Goal: Check status: Check status

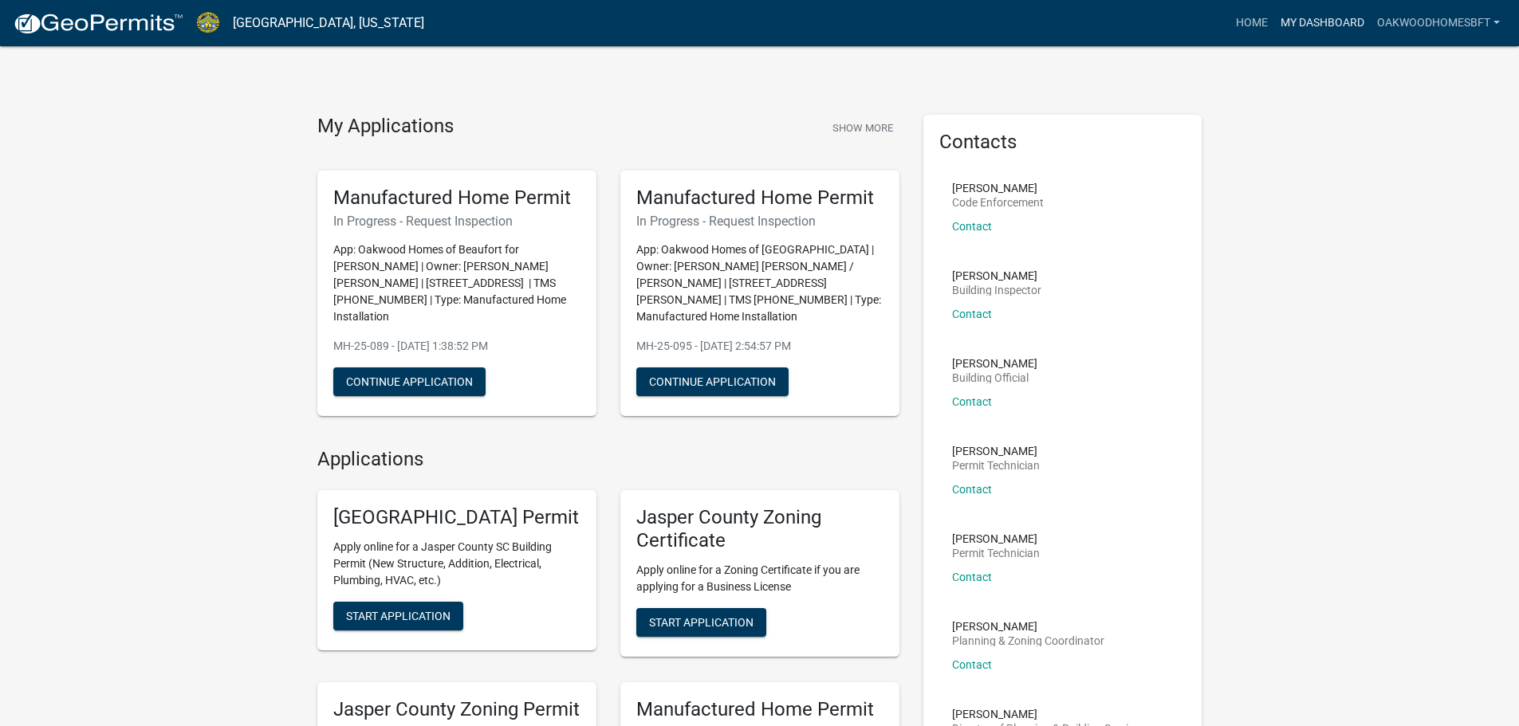
drag, startPoint x: 0, startPoint y: 0, endPoint x: 1352, endPoint y: 23, distance: 1352.5
click at [1352, 23] on link "My Dashboard" at bounding box center [1322, 23] width 96 height 30
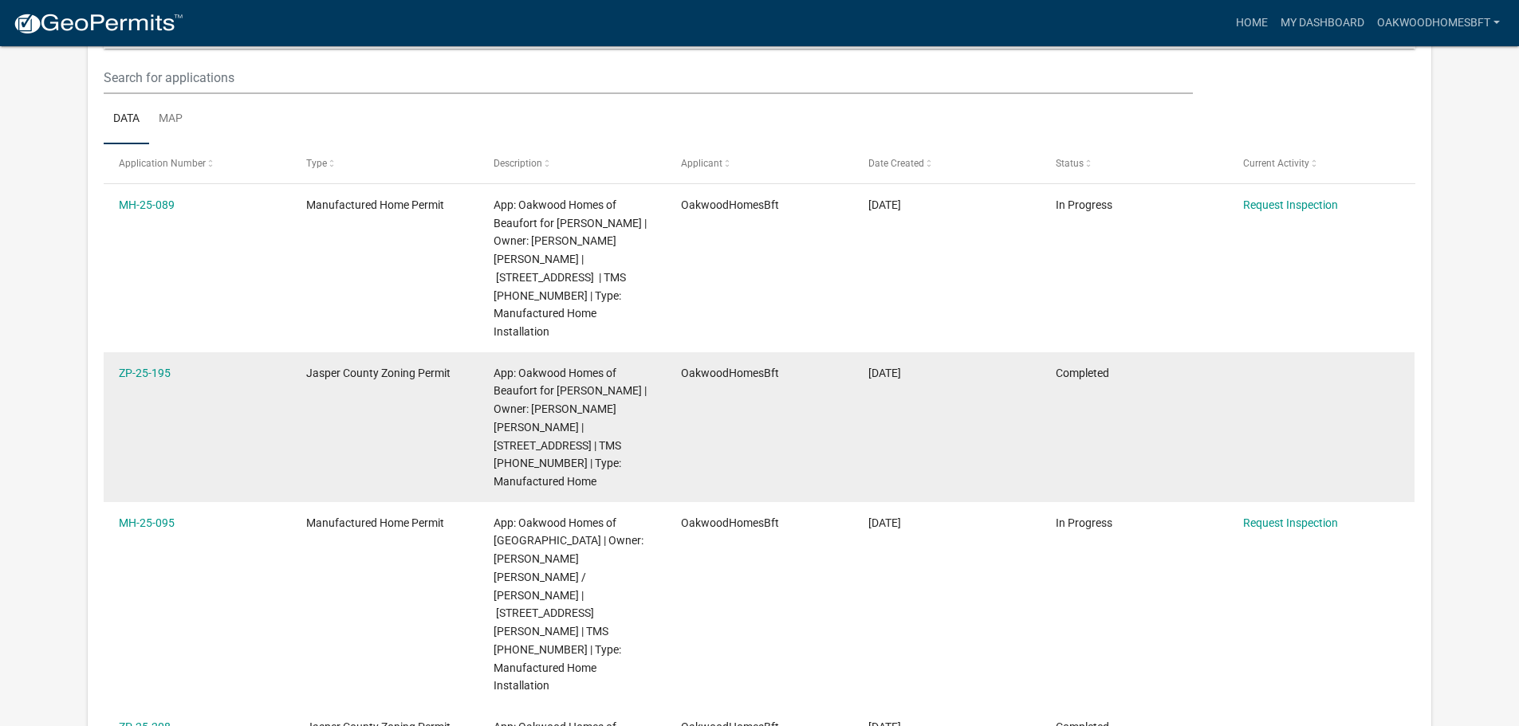
scroll to position [211, 0]
click at [152, 372] on link "ZP-25-195" at bounding box center [145, 373] width 52 height 13
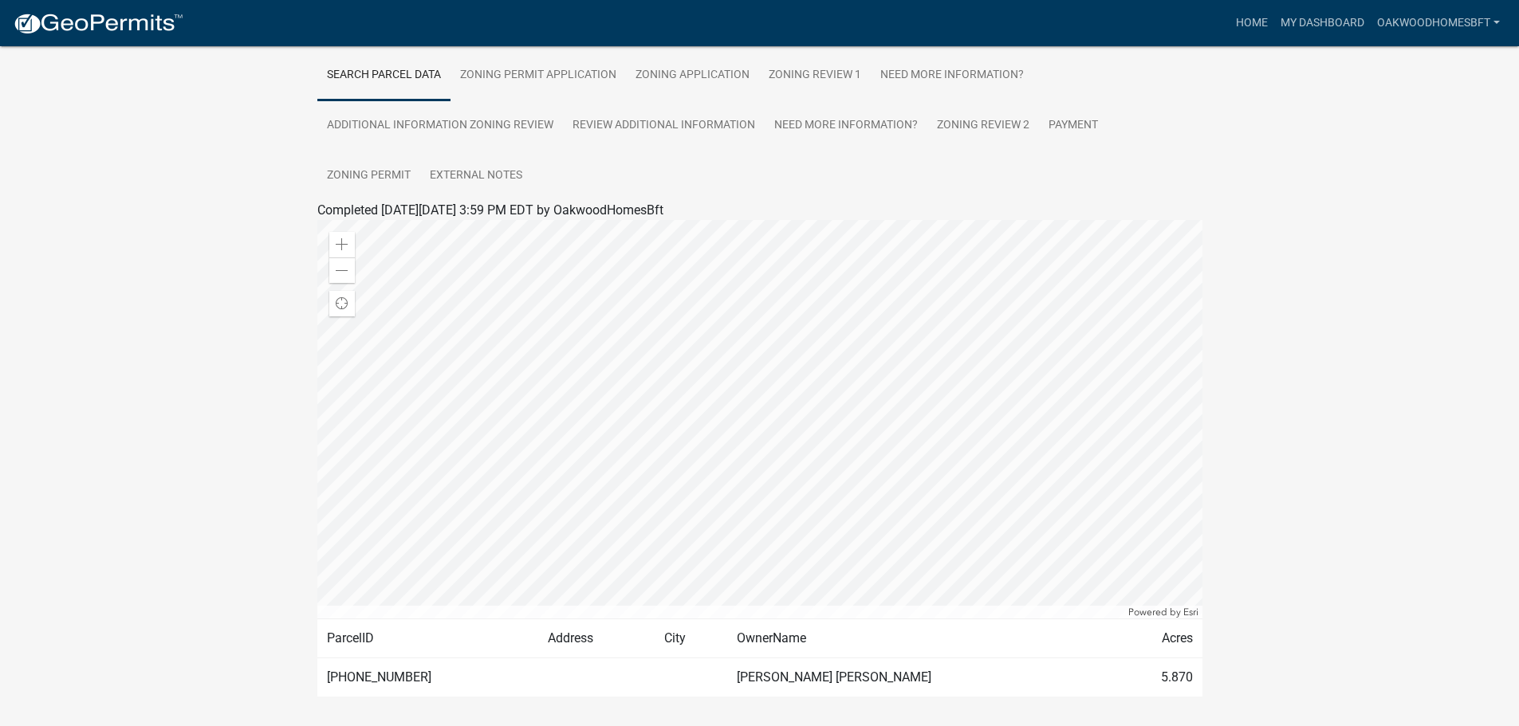
scroll to position [352, 0]
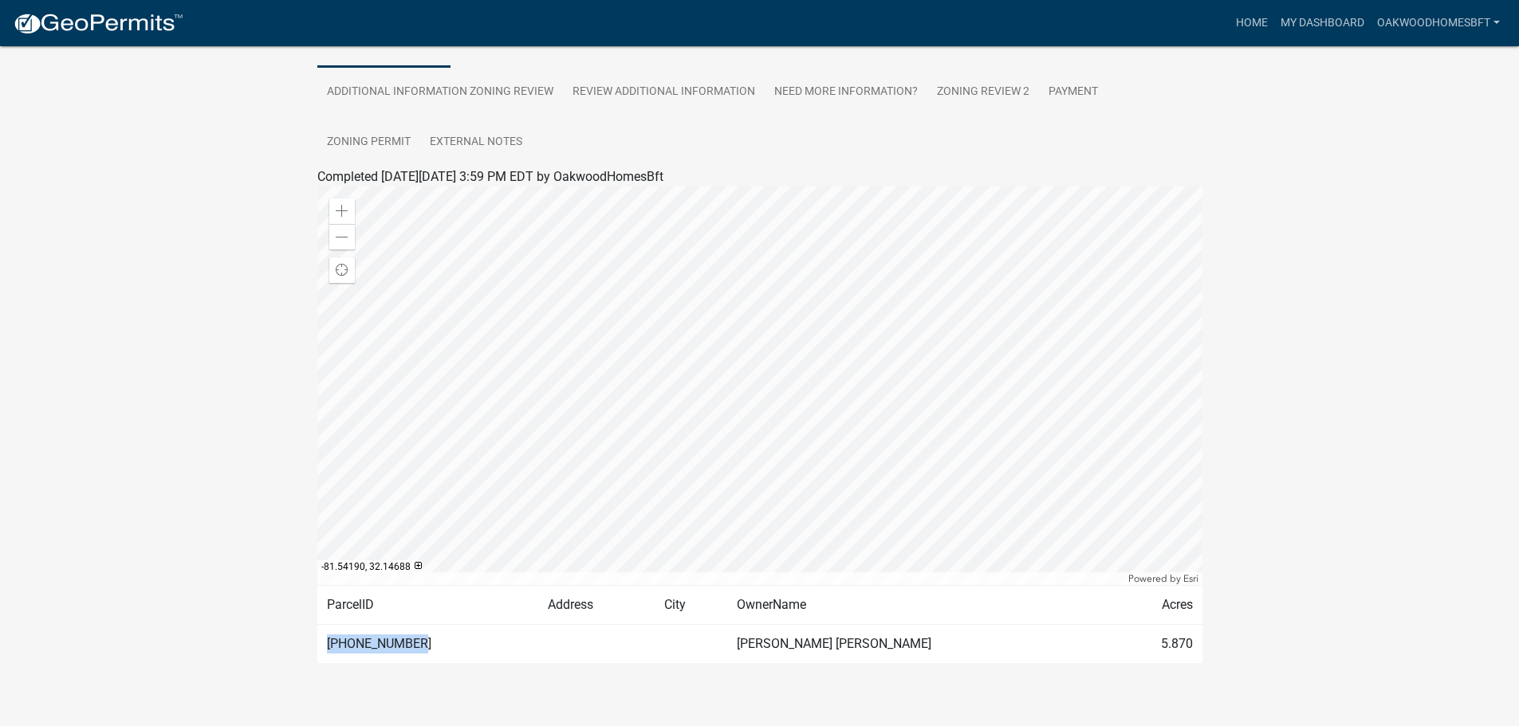
drag, startPoint x: 381, startPoint y: 627, endPoint x: 321, endPoint y: 631, distance: 60.7
click at [321, 631] on td "[PHONE_NUMBER]" at bounding box center [428, 644] width 222 height 39
copy td "[PHONE_NUMBER]"
click at [133, 242] on div "[GEOGRAPHIC_DATA] Zoning Permit ZP-25-195 Amount Paid $150.00 Actions View rece…" at bounding box center [759, 209] width 1519 height 1030
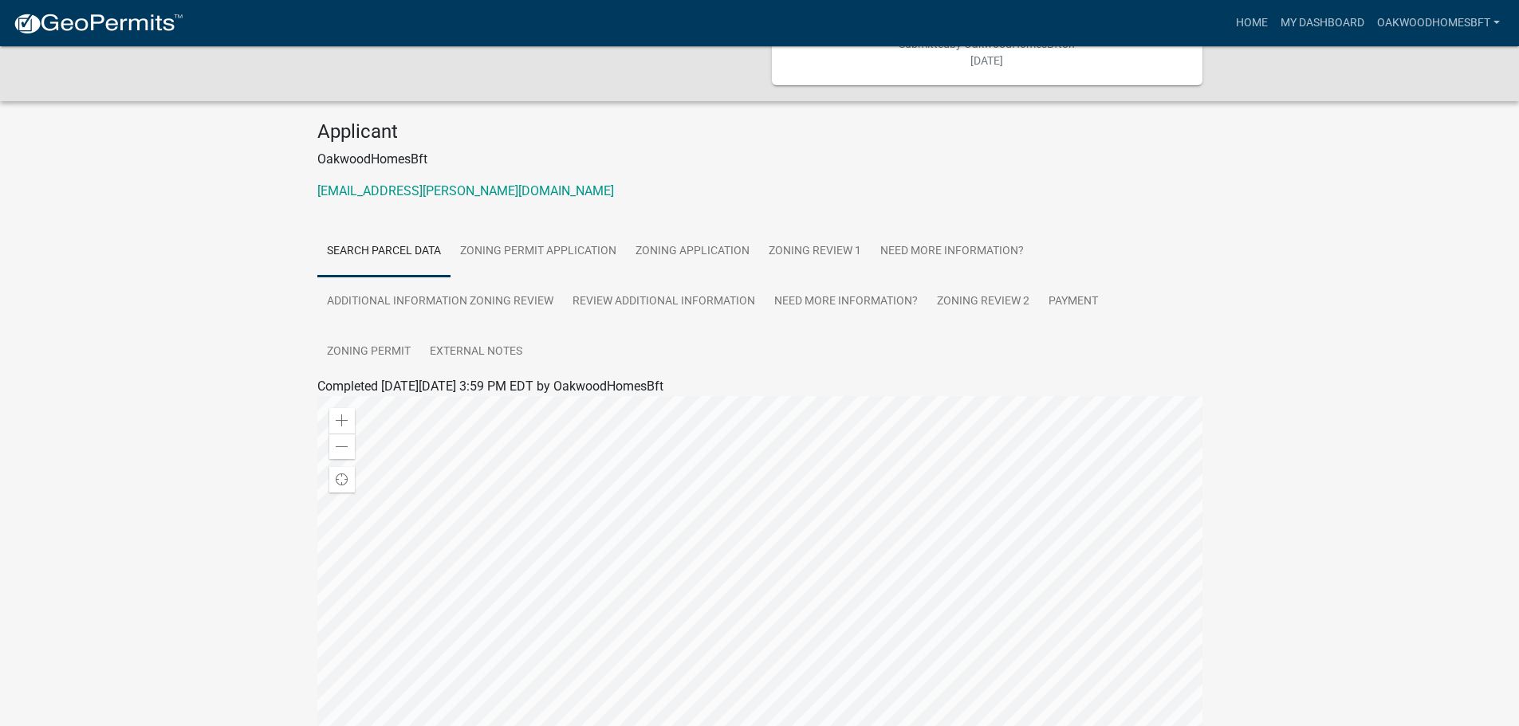
scroll to position [113, 0]
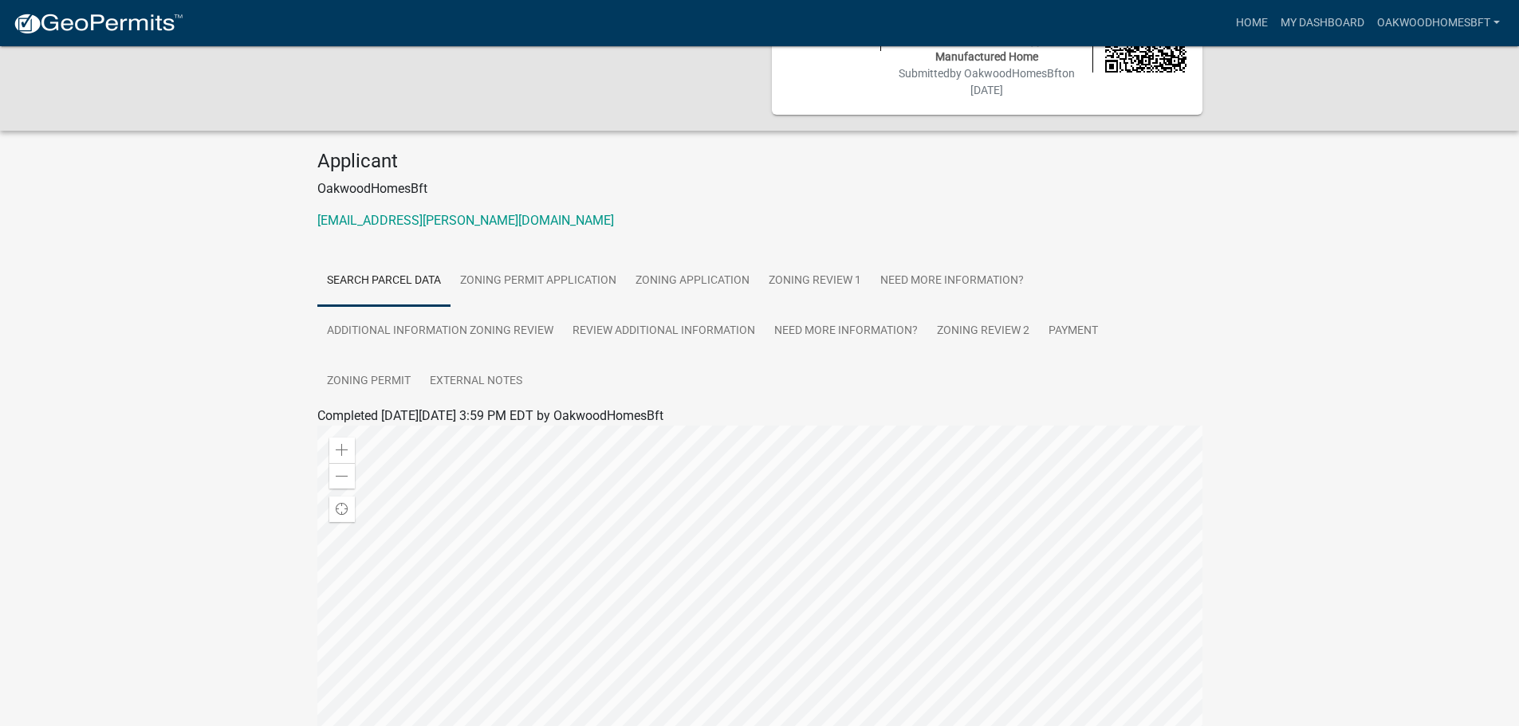
click at [196, 258] on div "[GEOGRAPHIC_DATA] Zoning Permit ZP-25-195 Amount Paid $150.00 Actions View rece…" at bounding box center [759, 448] width 1519 height 1030
click at [538, 262] on link "Zoning Permit Application" at bounding box center [538, 281] width 175 height 51
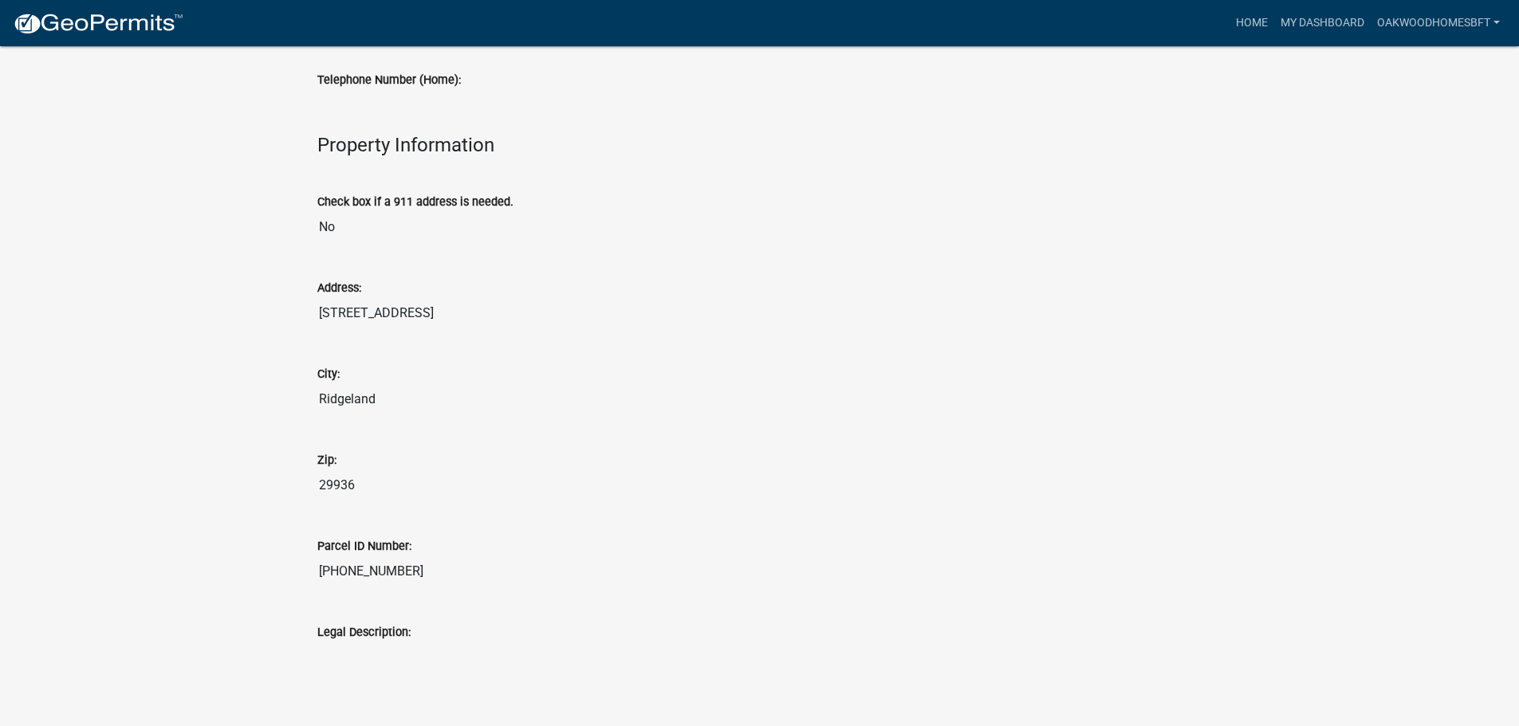
scroll to position [1070, 0]
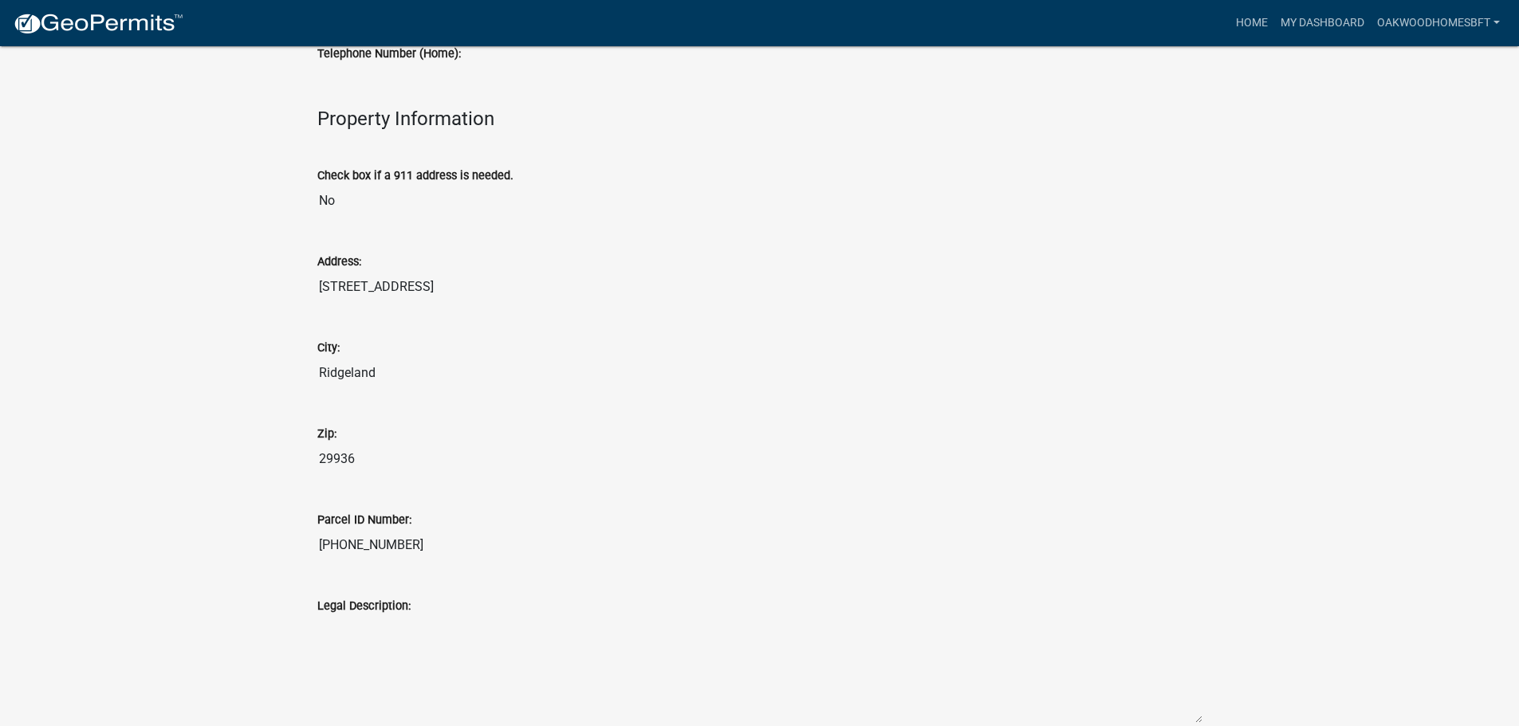
drag, startPoint x: 403, startPoint y: 533, endPoint x: 301, endPoint y: 529, distance: 102.1
click at [647, 379] on div "City: [GEOGRAPHIC_DATA]" at bounding box center [759, 359] width 909 height 86
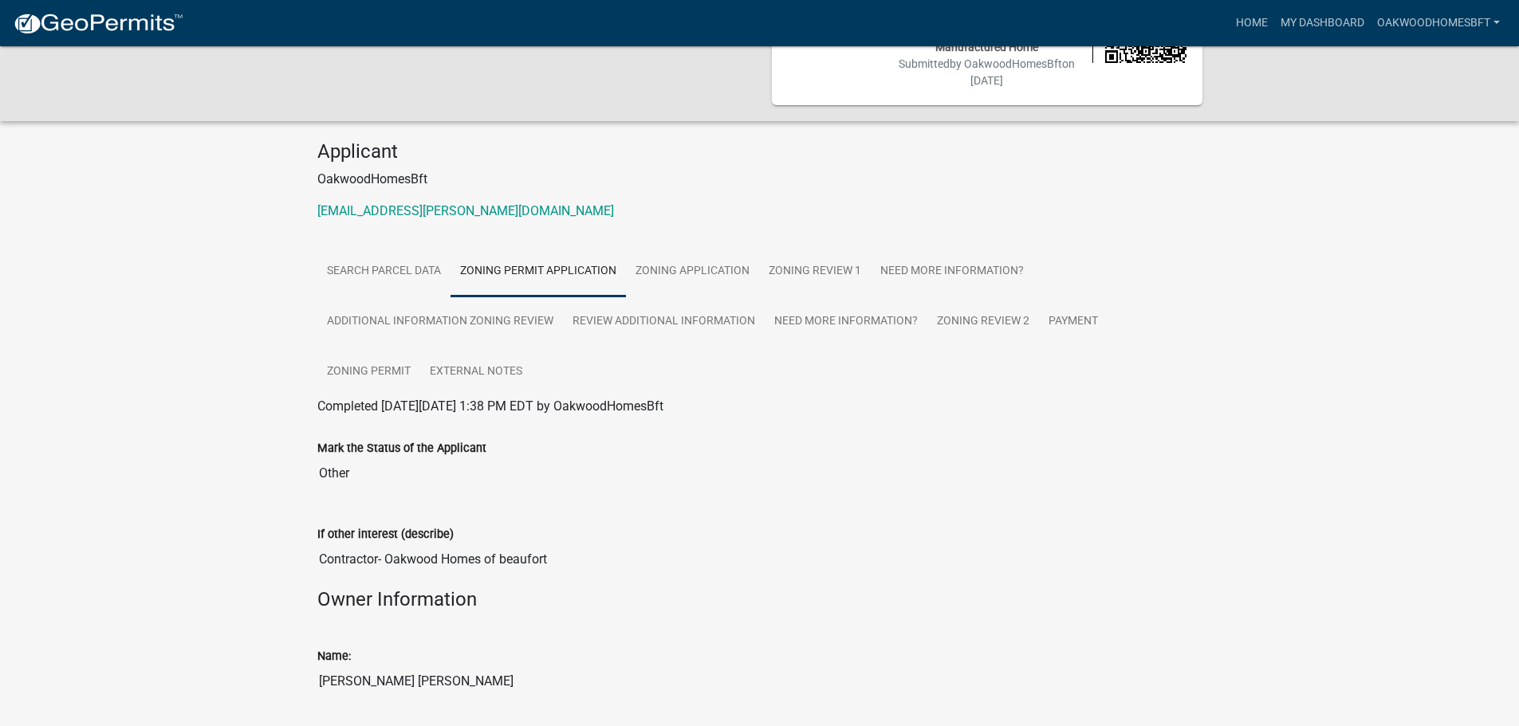
scroll to position [0, 0]
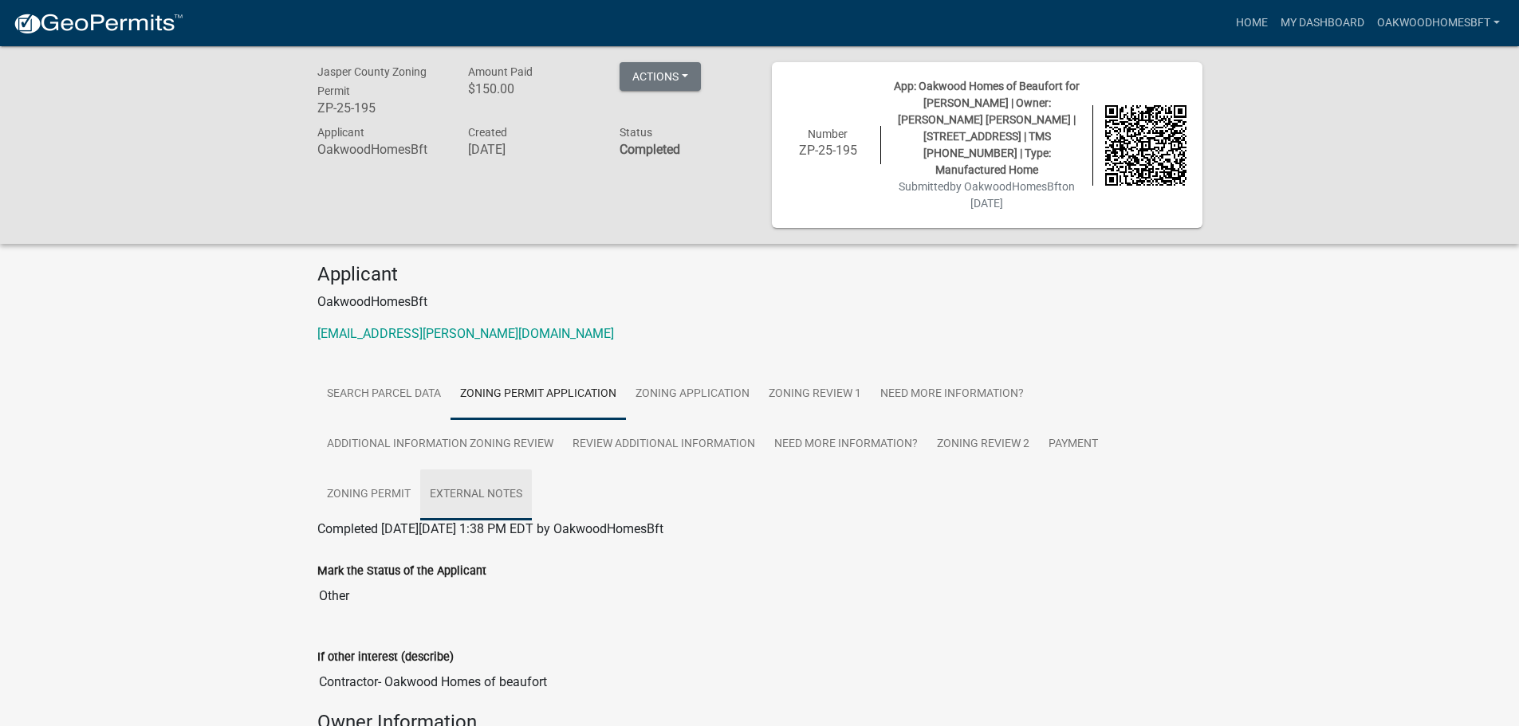
click at [453, 470] on link "External Notes" at bounding box center [476, 495] width 112 height 51
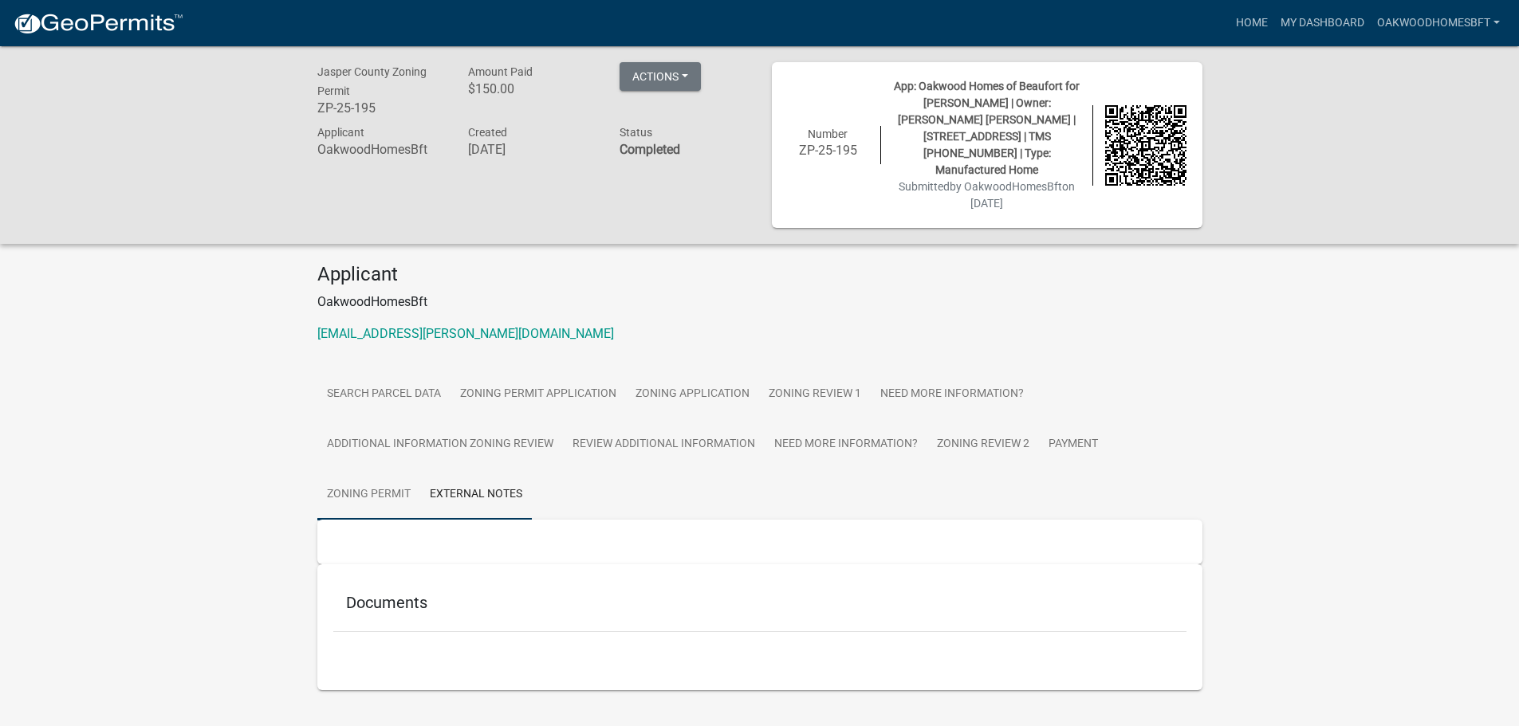
click at [380, 479] on link "Zoning Permit" at bounding box center [368, 495] width 103 height 51
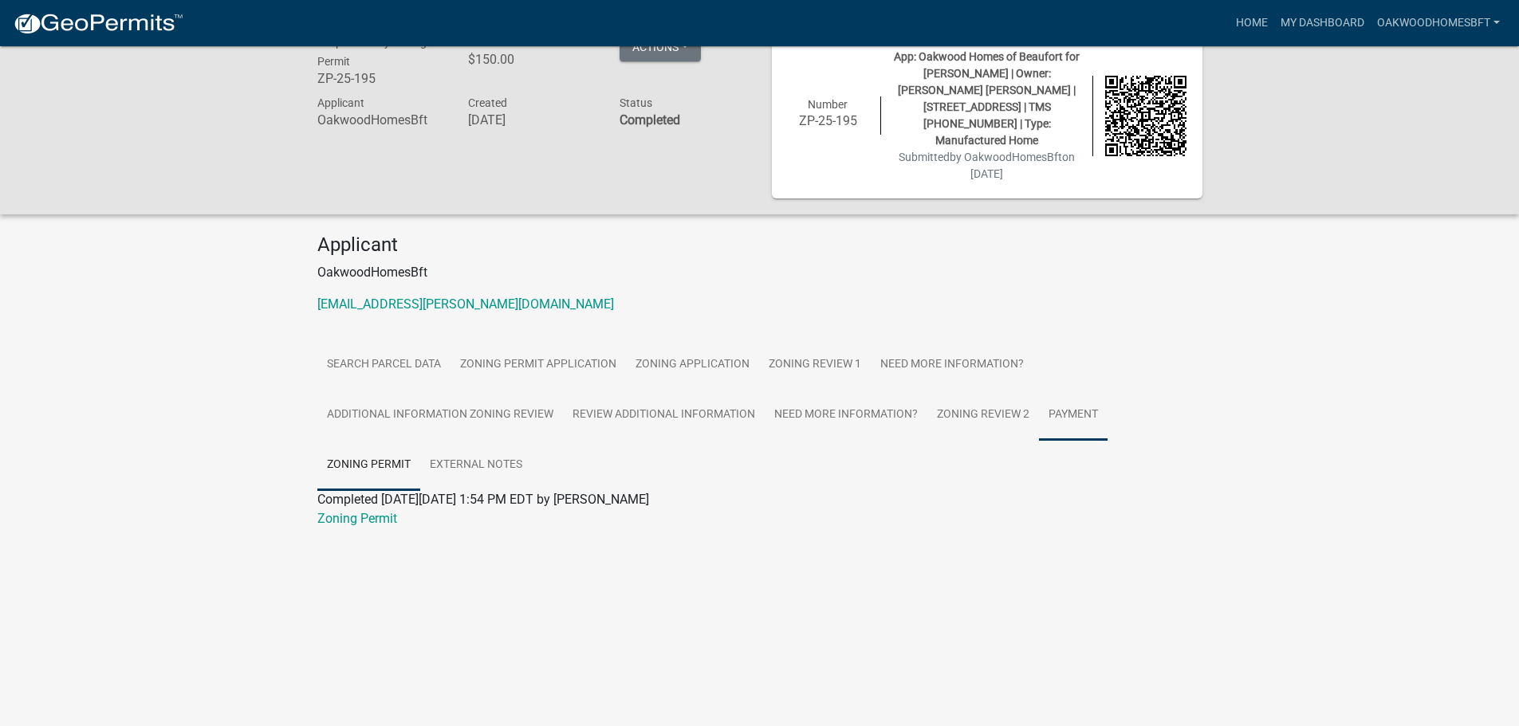
scroll to position [46, 0]
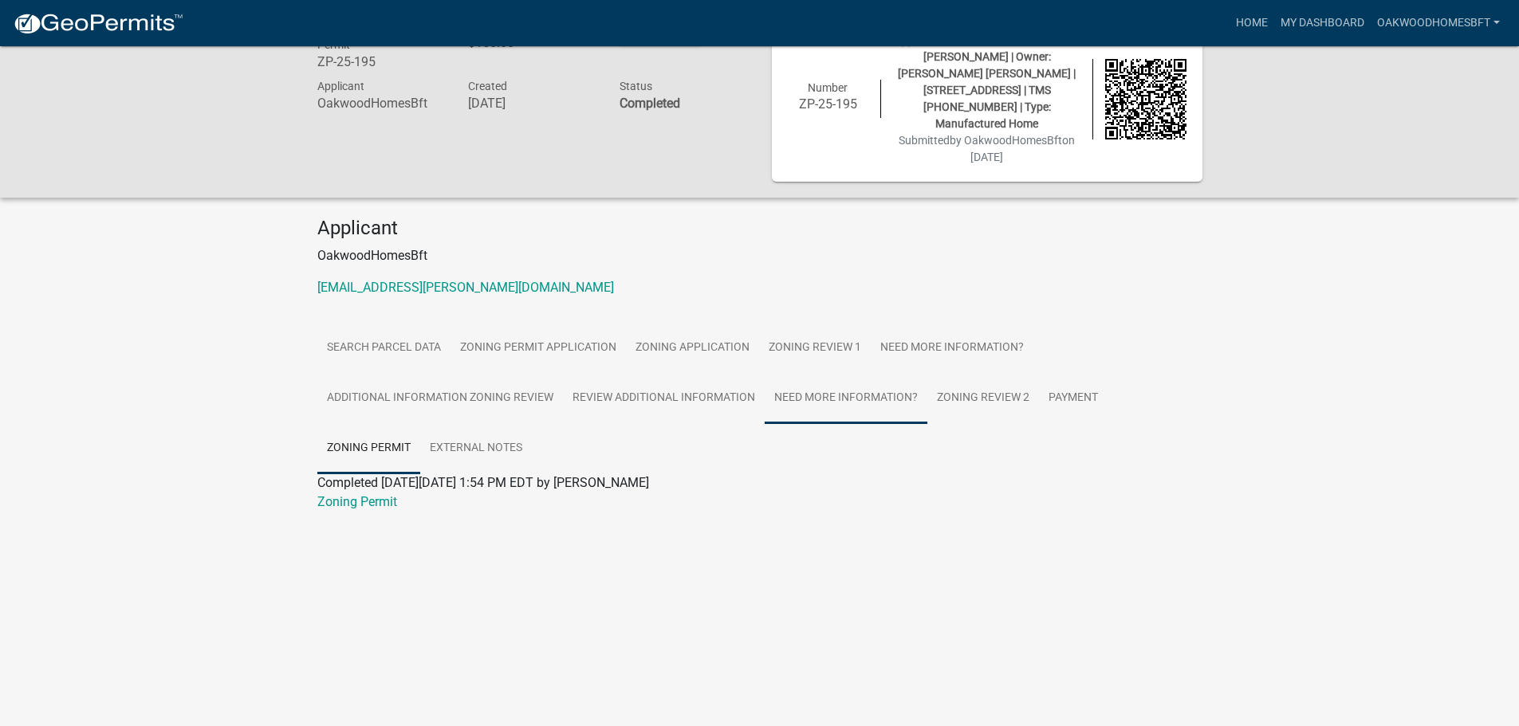
click at [869, 390] on link "Need More Information?" at bounding box center [846, 398] width 163 height 51
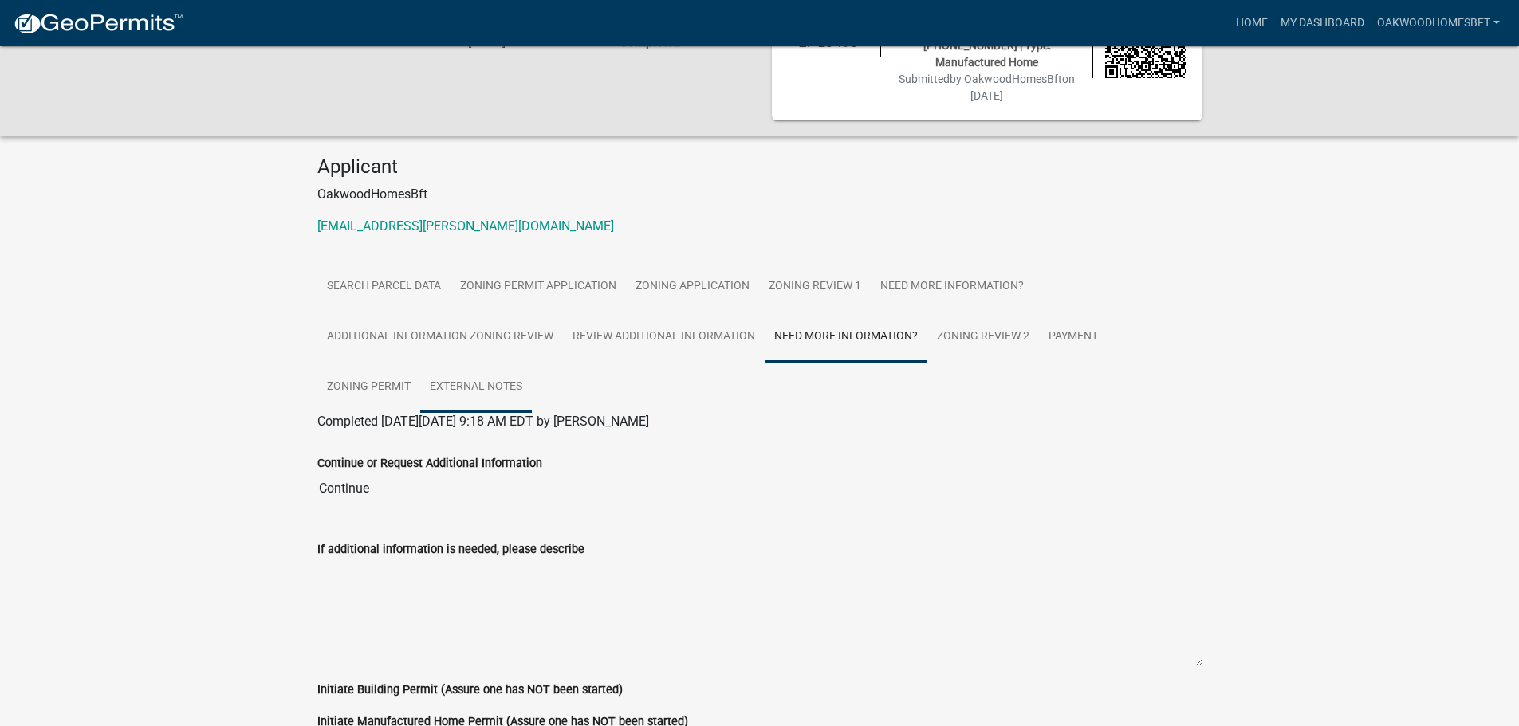
scroll to position [175, 0]
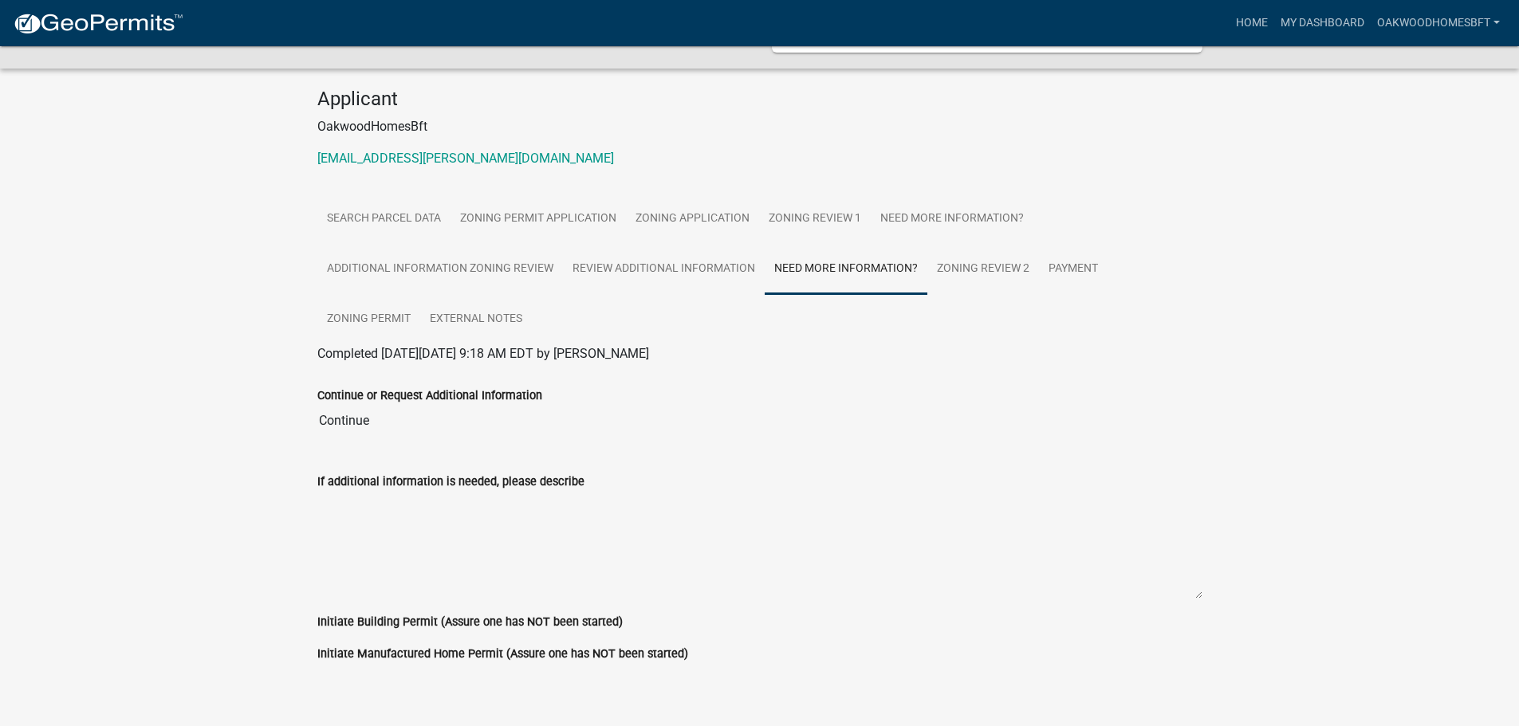
click at [367, 410] on input "Continue" at bounding box center [759, 421] width 885 height 32
click at [738, 250] on link "Review Additional Information" at bounding box center [664, 269] width 202 height 51
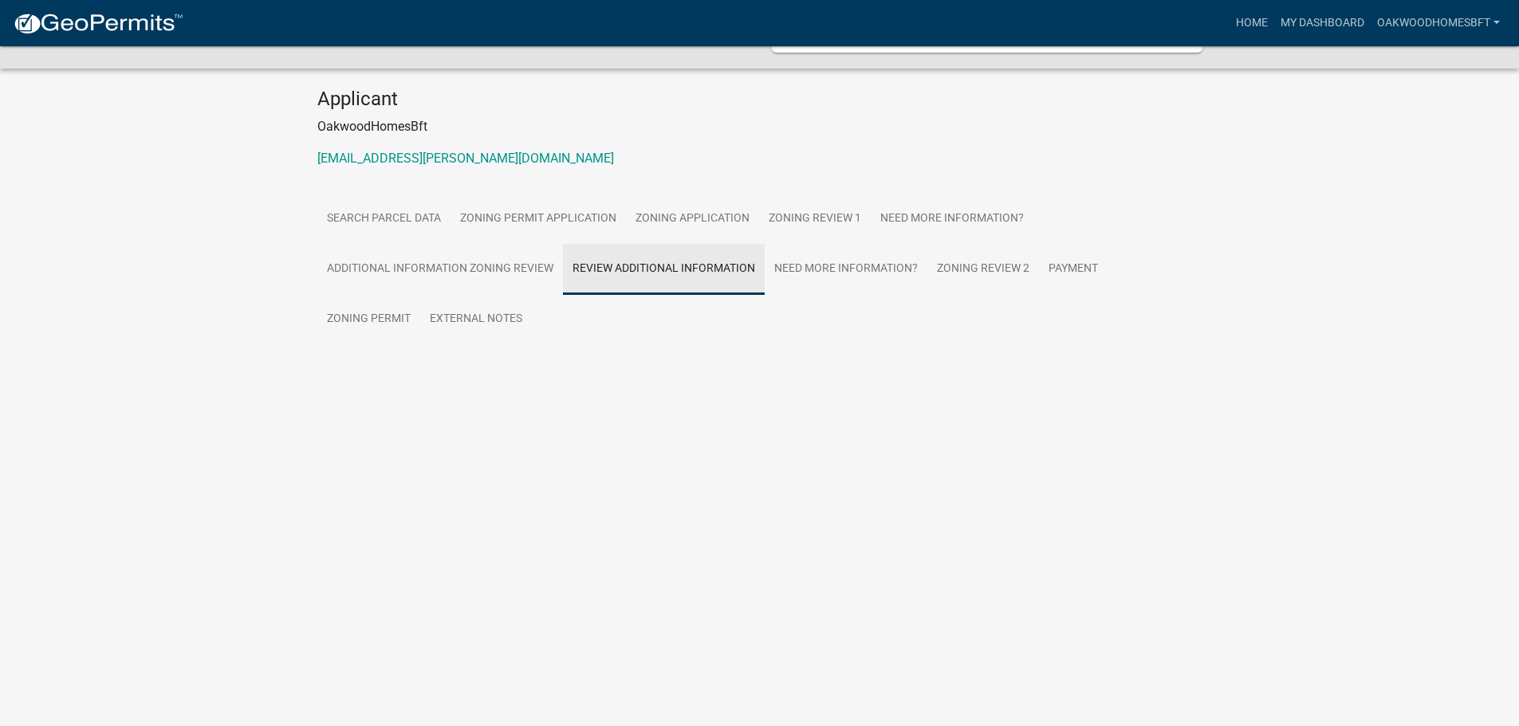
scroll to position [46, 0]
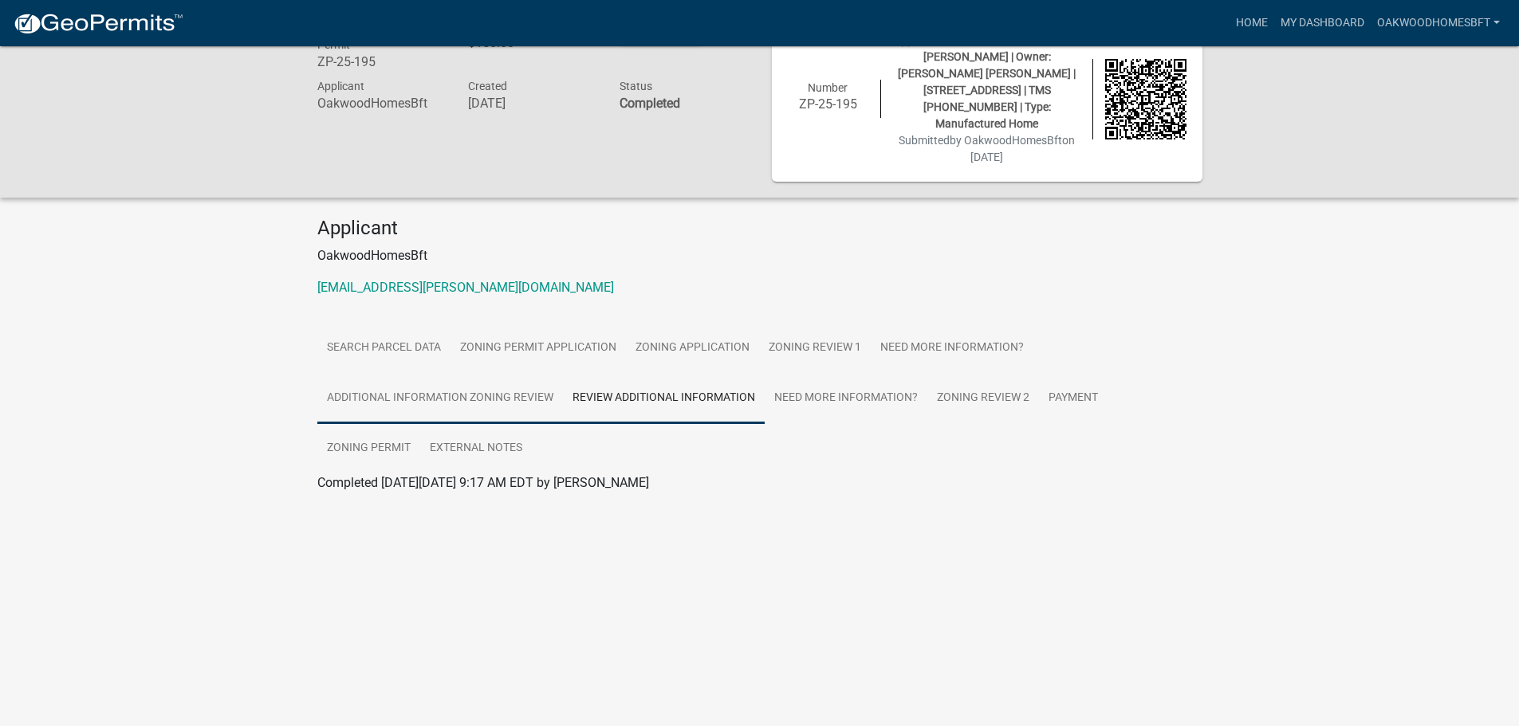
click at [481, 381] on link "Additional Information Zoning Review" at bounding box center [440, 398] width 246 height 51
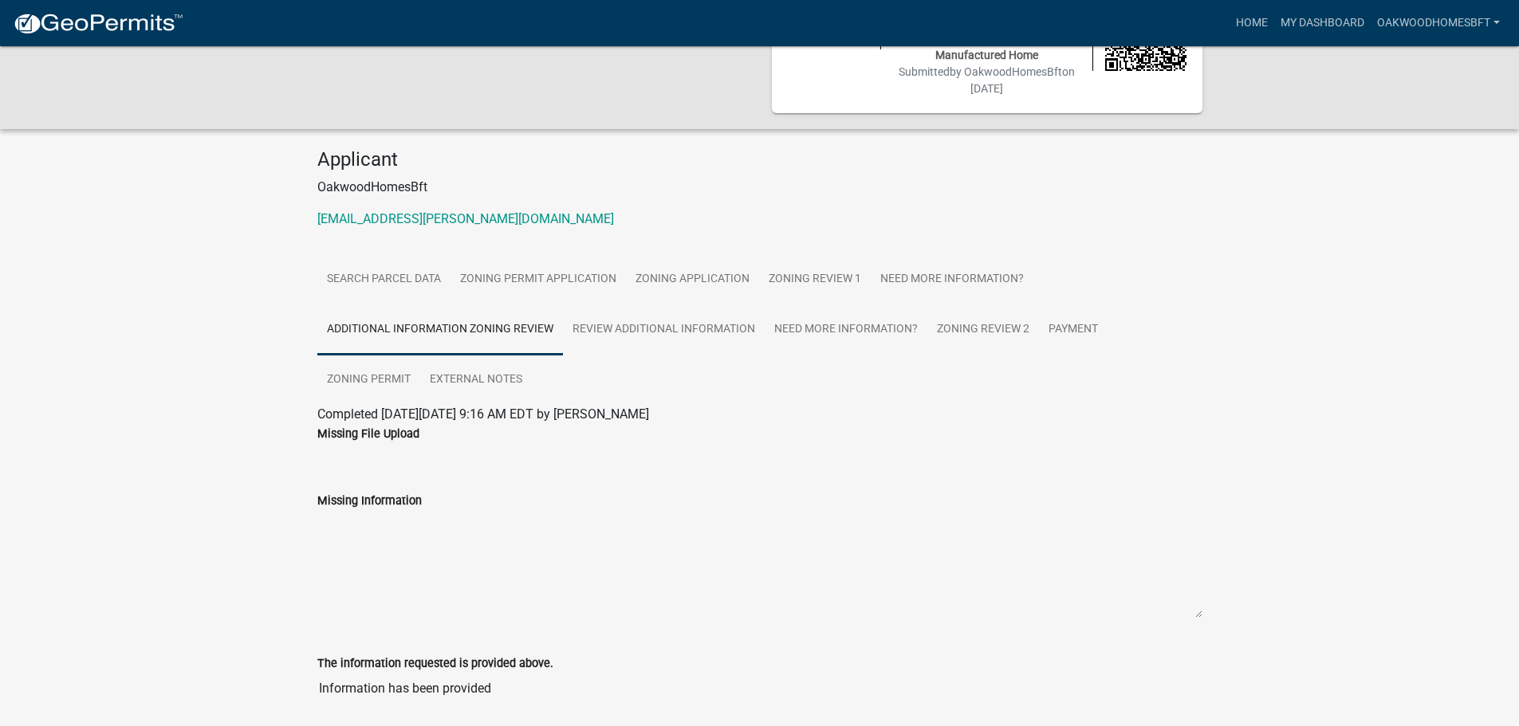
scroll to position [156, 0]
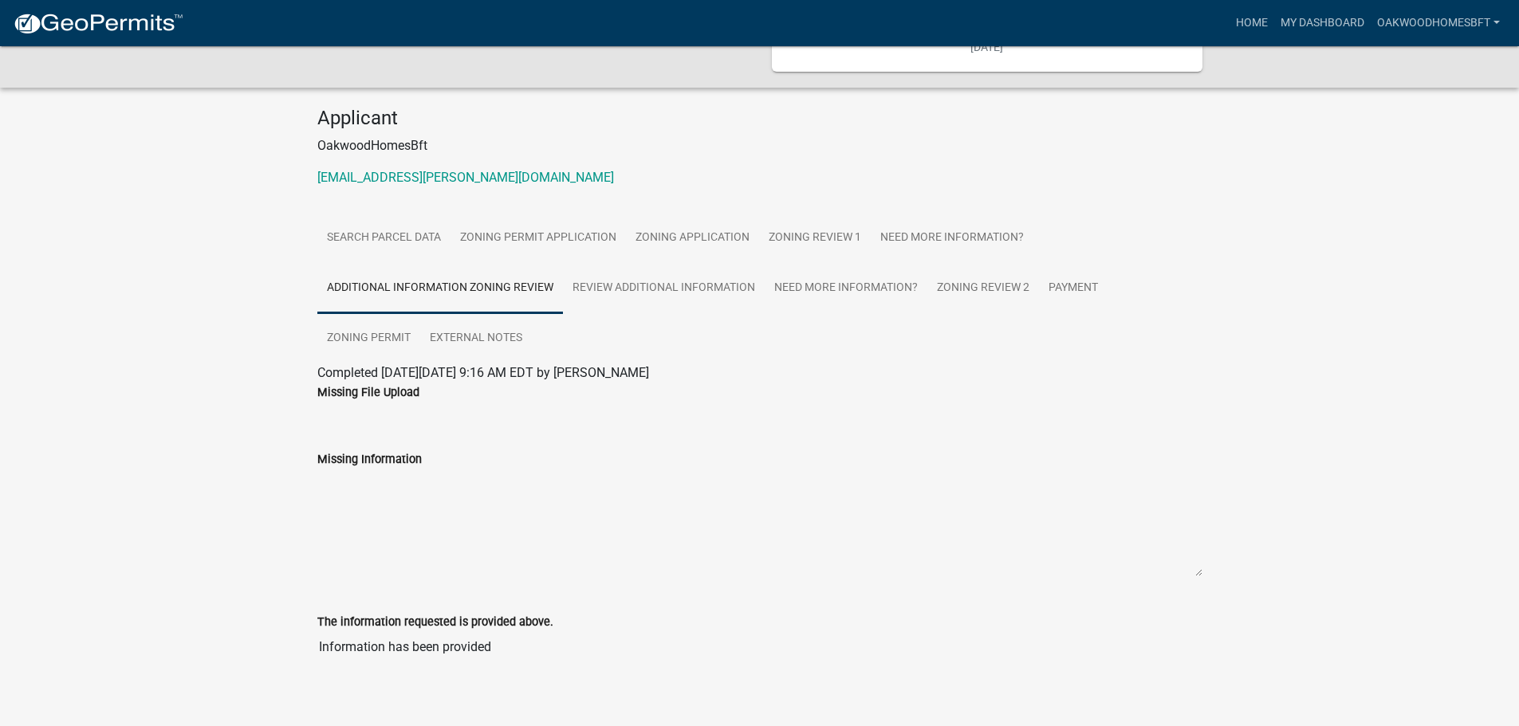
click at [373, 388] on label "Missing File Upload" at bounding box center [368, 393] width 102 height 11
click at [958, 219] on link "Need More Information?" at bounding box center [952, 238] width 163 height 51
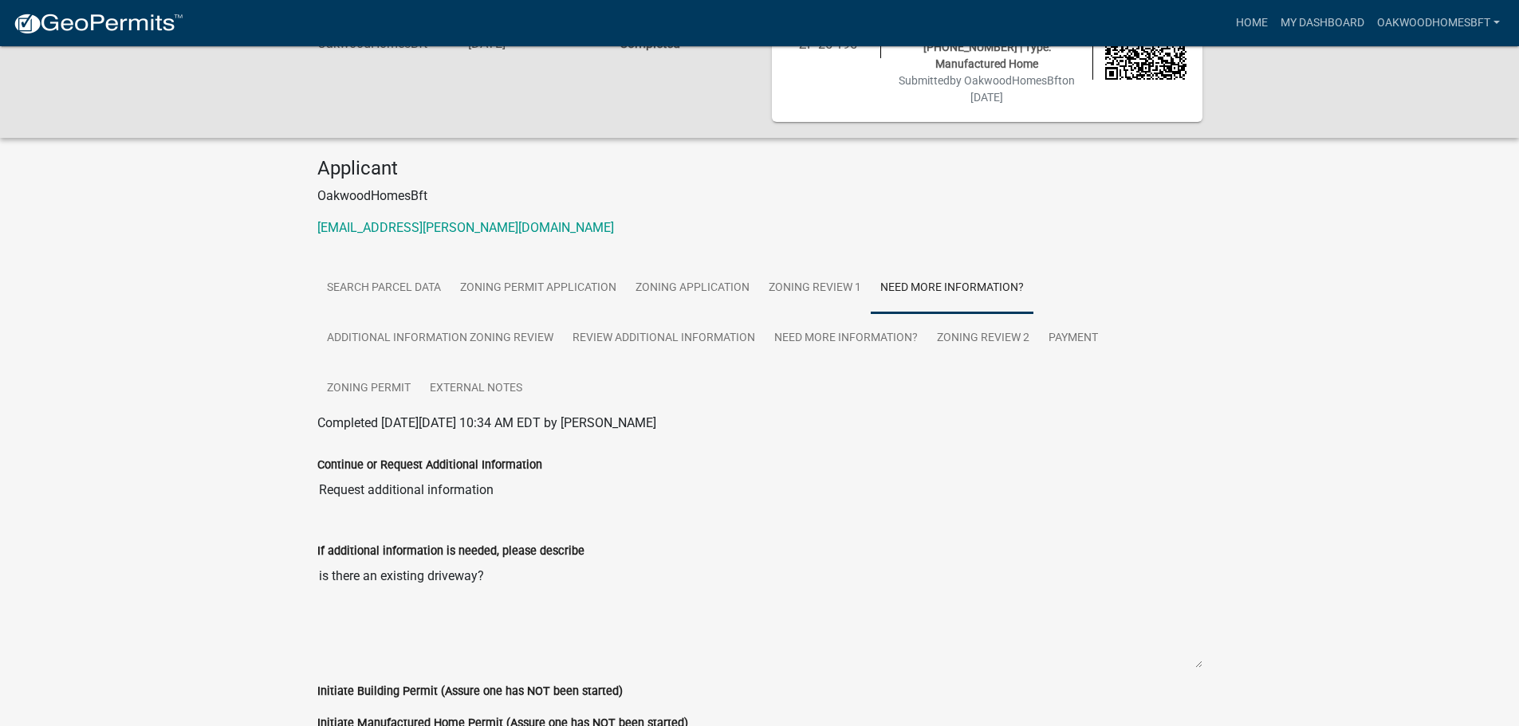
scroll to position [0, 0]
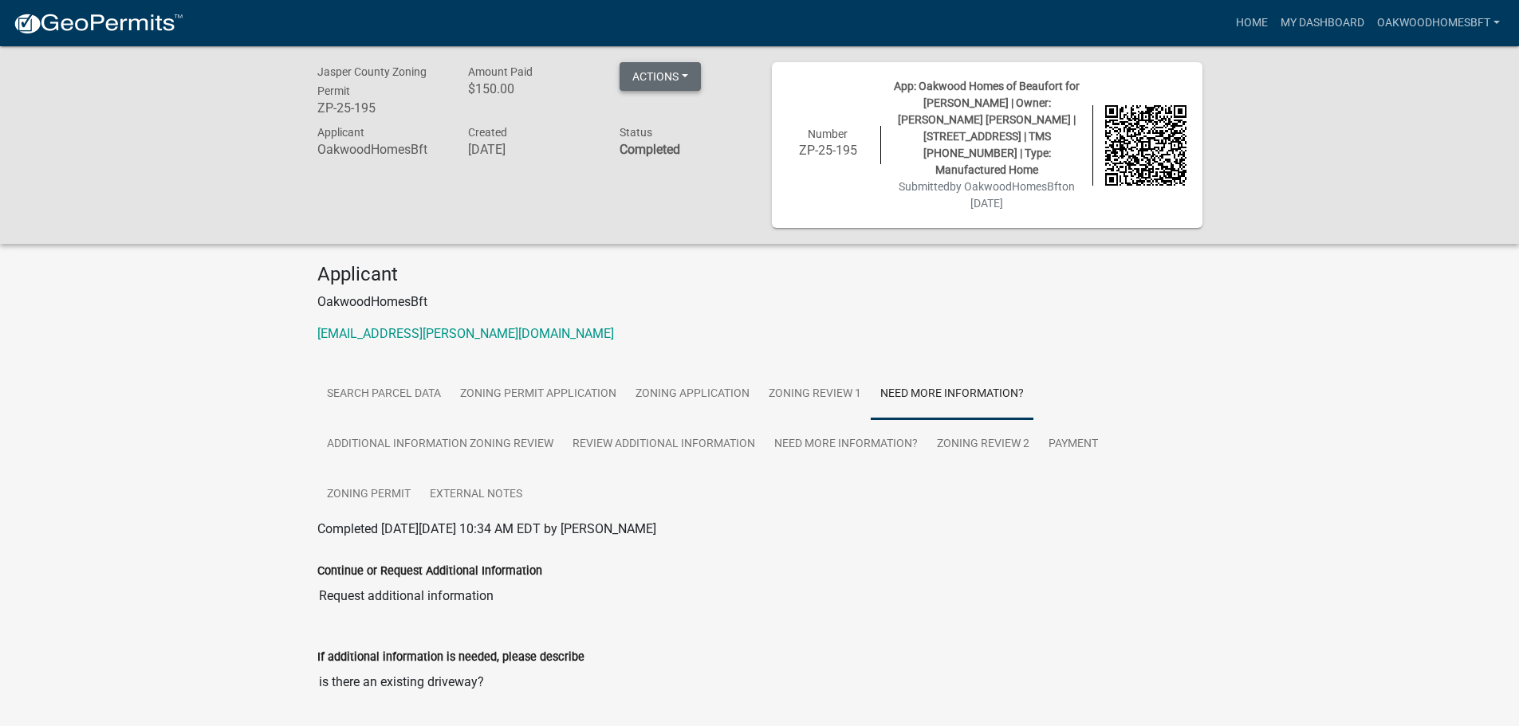
click at [647, 88] on button "Actions" at bounding box center [660, 76] width 81 height 29
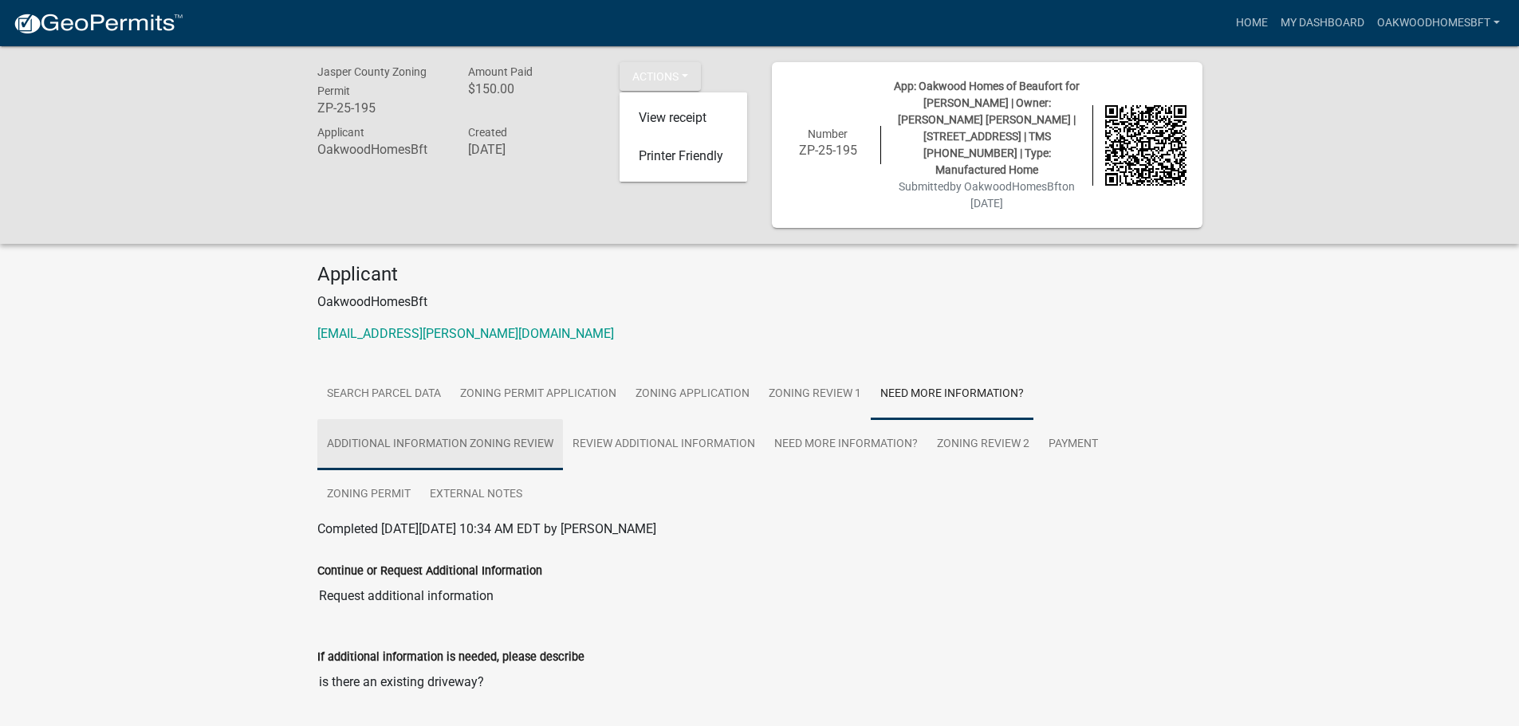
click at [556, 424] on link "Additional Information Zoning Review" at bounding box center [440, 444] width 246 height 51
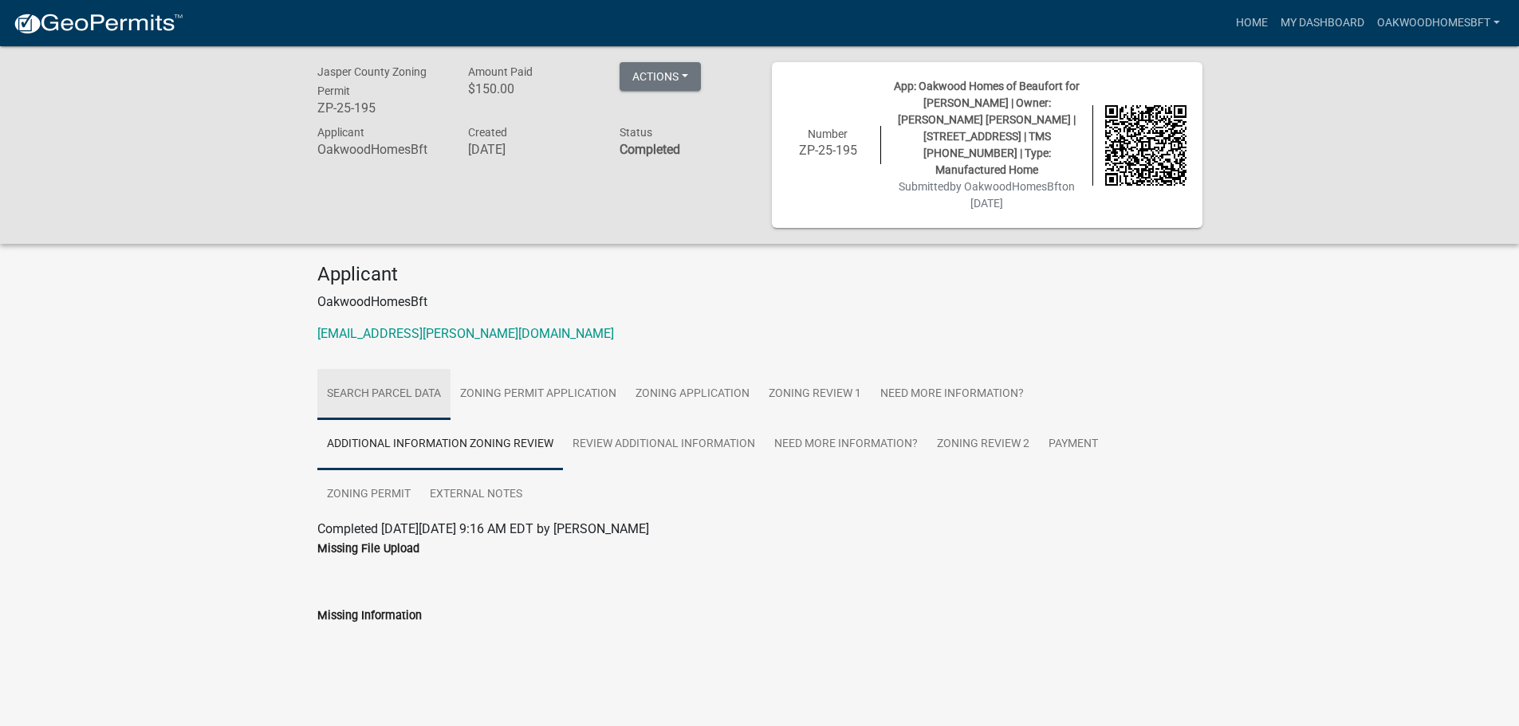
click at [404, 381] on link "Search Parcel Data" at bounding box center [383, 394] width 133 height 51
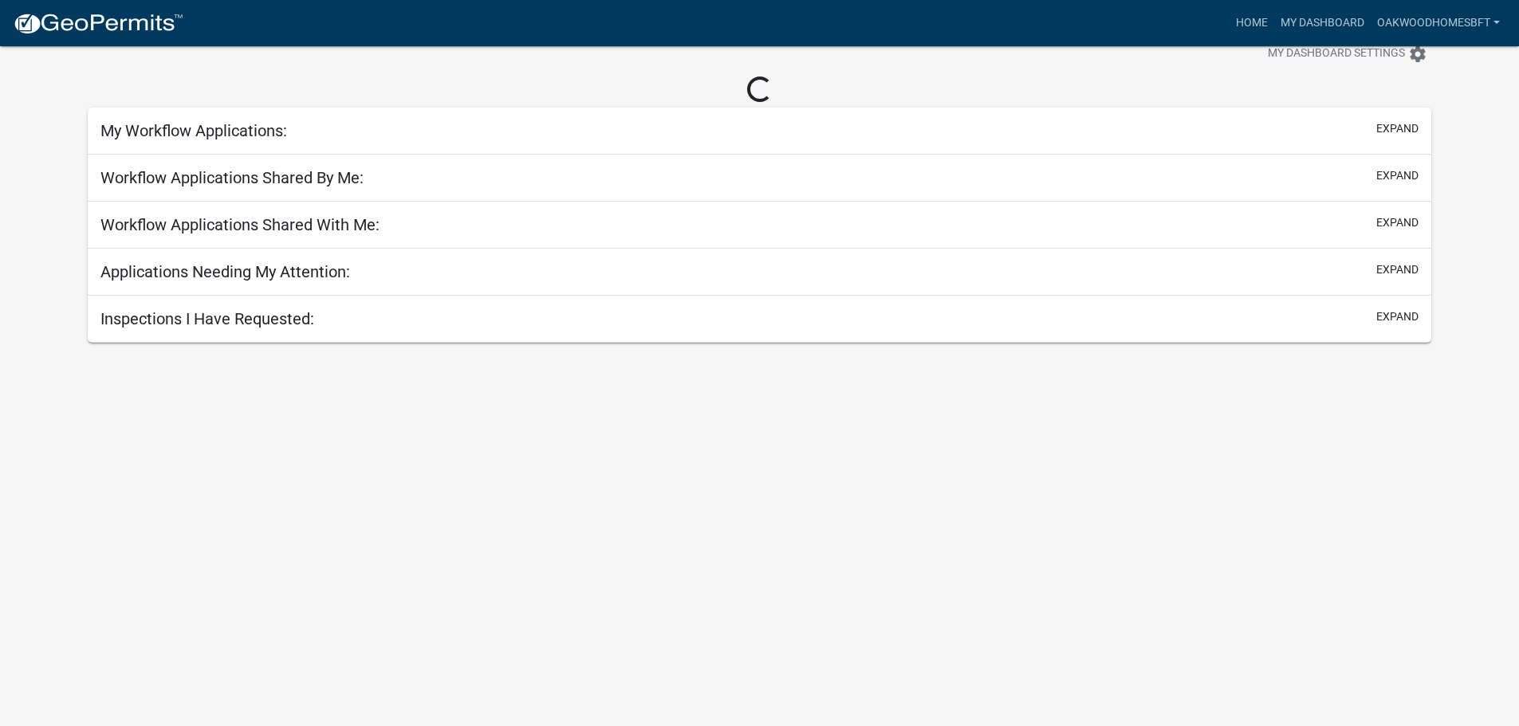
scroll to position [211, 0]
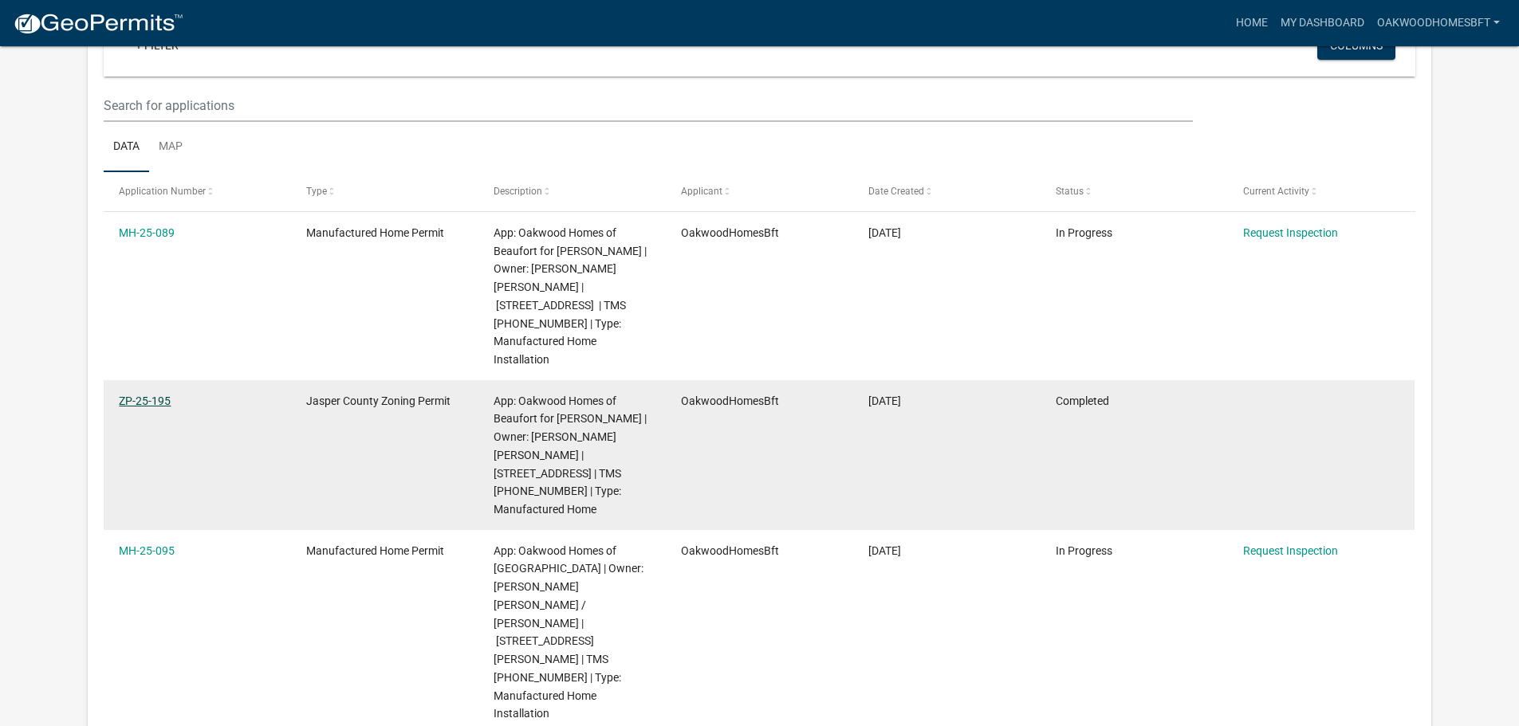
click at [150, 398] on link "ZP-25-195" at bounding box center [145, 401] width 52 height 13
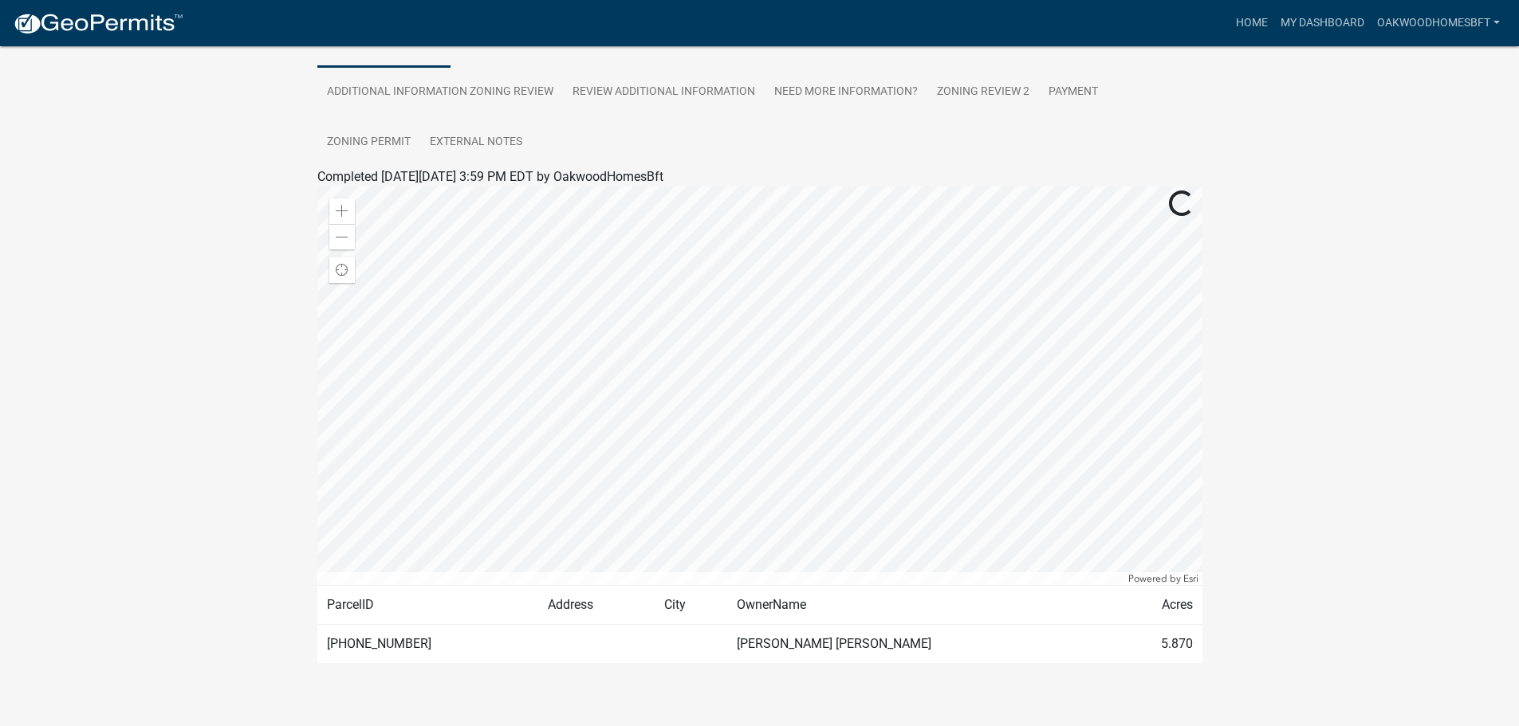
scroll to position [113, 0]
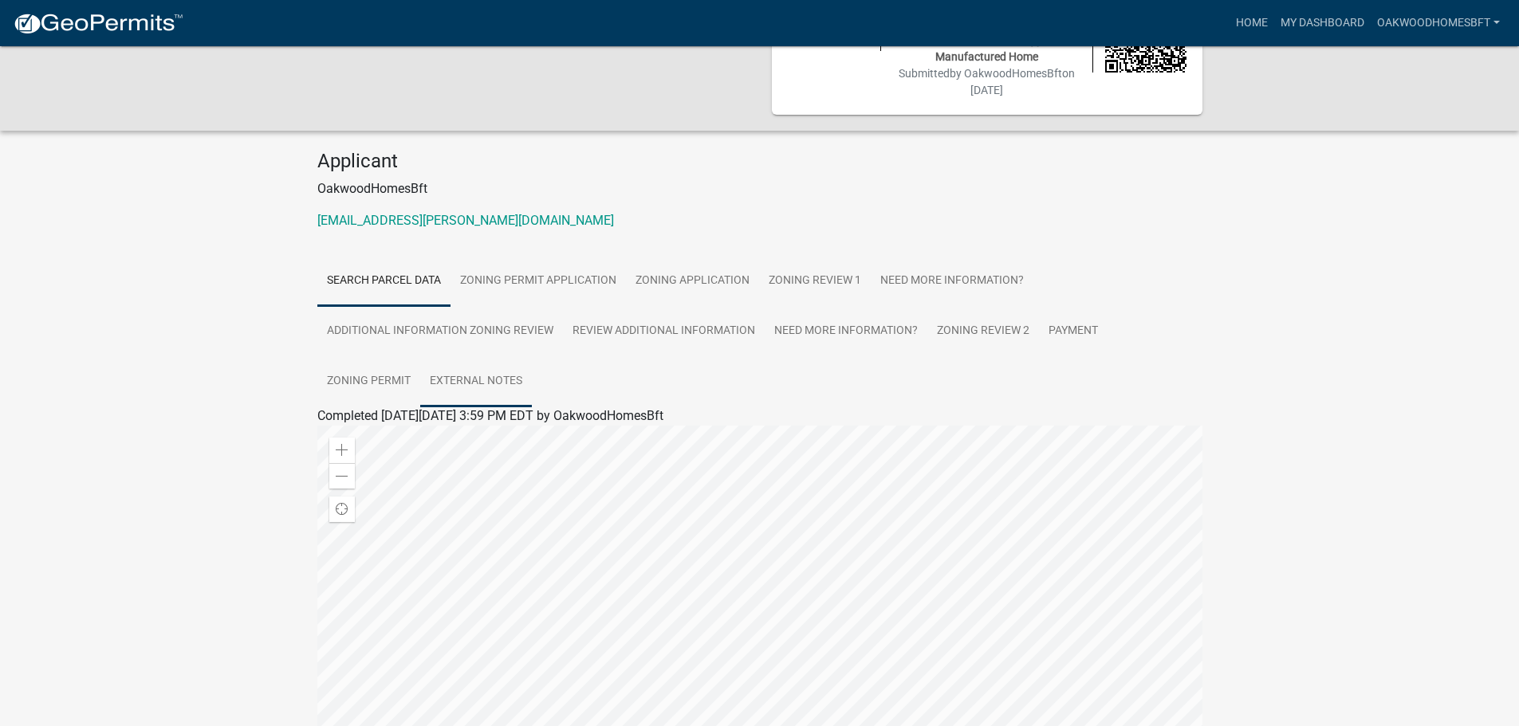
click at [512, 356] on link "External Notes" at bounding box center [476, 381] width 112 height 51
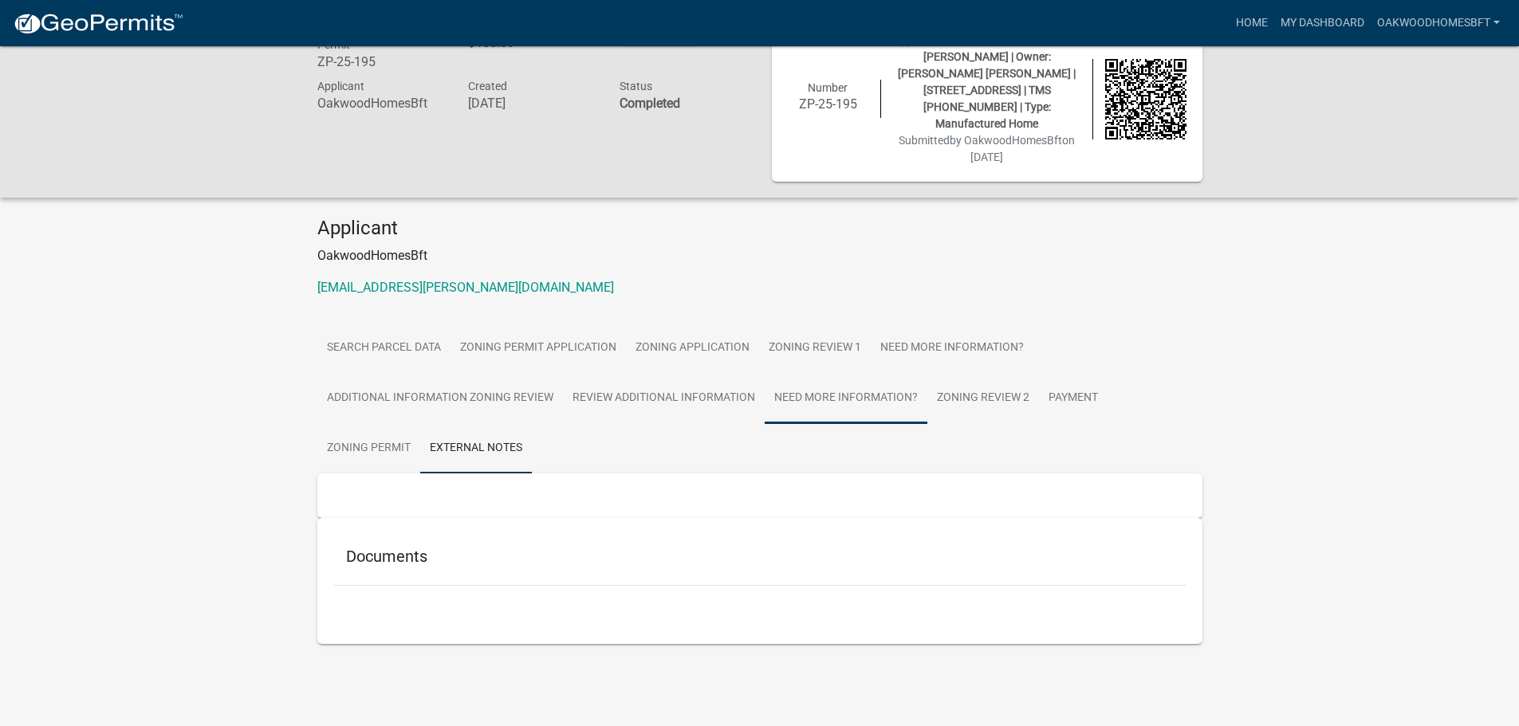
click at [895, 389] on link "Need More Information?" at bounding box center [846, 398] width 163 height 51
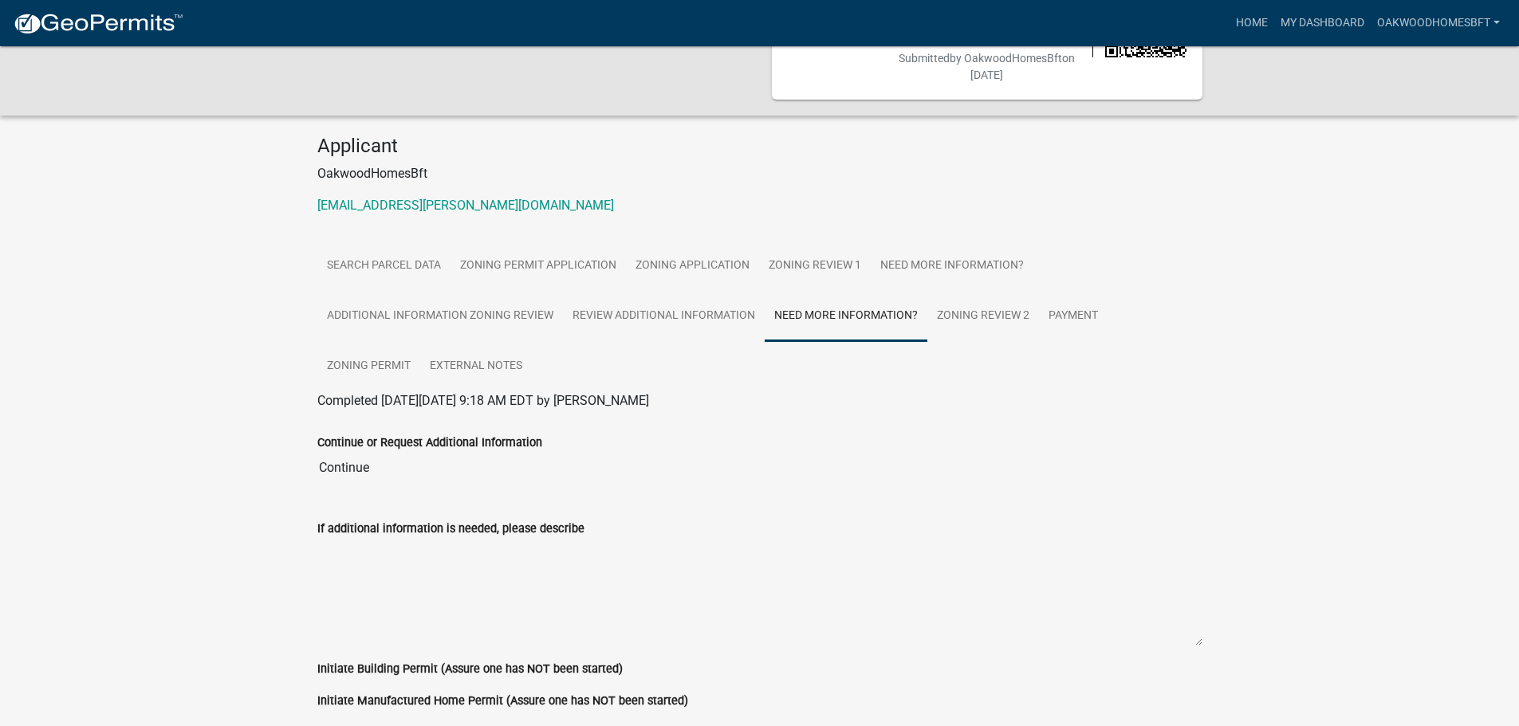
scroll to position [175, 0]
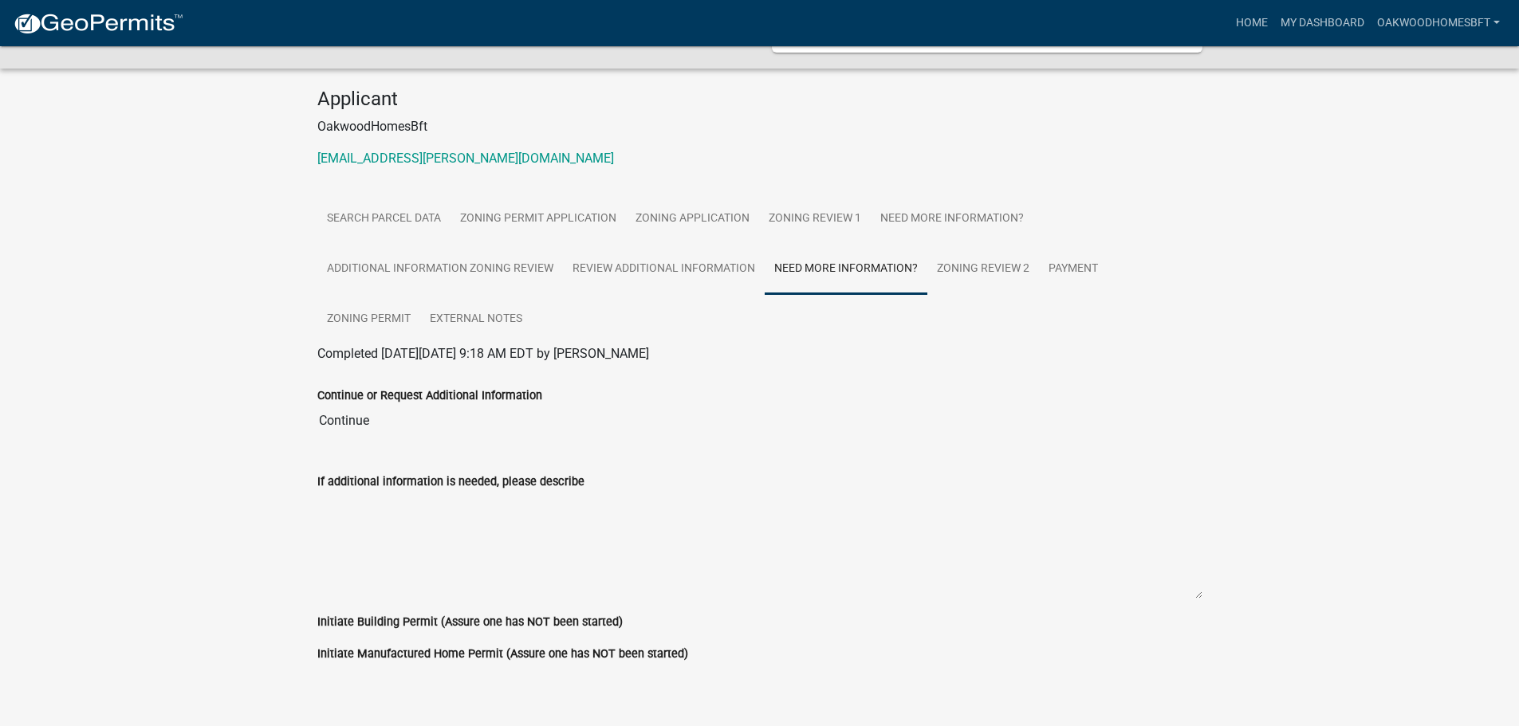
click at [473, 578] on textarea "If additional information is needed, please describe" at bounding box center [759, 545] width 885 height 108
click at [461, 556] on textarea "If additional information is needed, please describe" at bounding box center [759, 545] width 885 height 108
click at [407, 424] on div "Continue or Request Additional Information Continue" at bounding box center [759, 407] width 909 height 86
click at [355, 405] on input "Continue" at bounding box center [759, 421] width 885 height 32
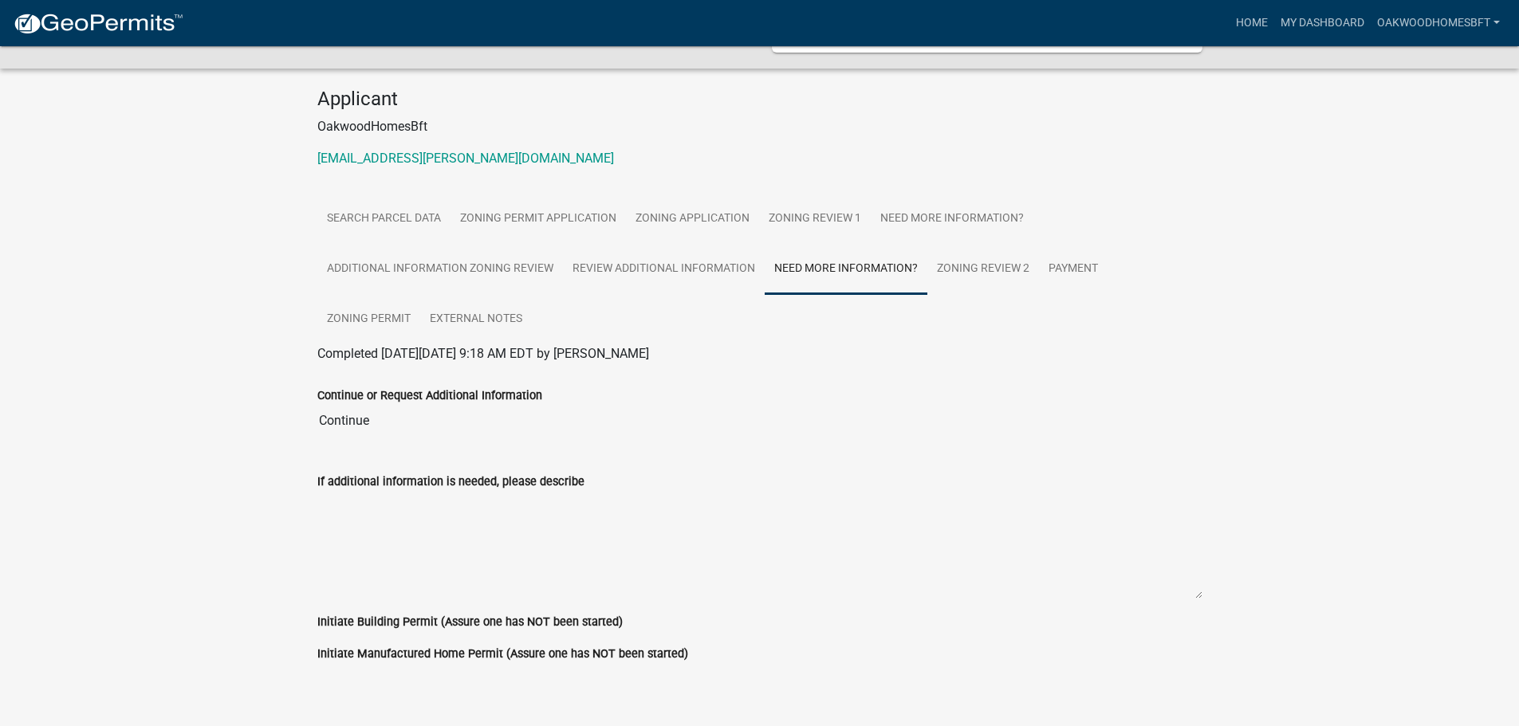
click at [355, 405] on input "Continue" at bounding box center [759, 421] width 885 height 32
click at [622, 472] on div "If additional information is needed, please describe" at bounding box center [759, 481] width 885 height 19
